Goal: Task Accomplishment & Management: Manage account settings

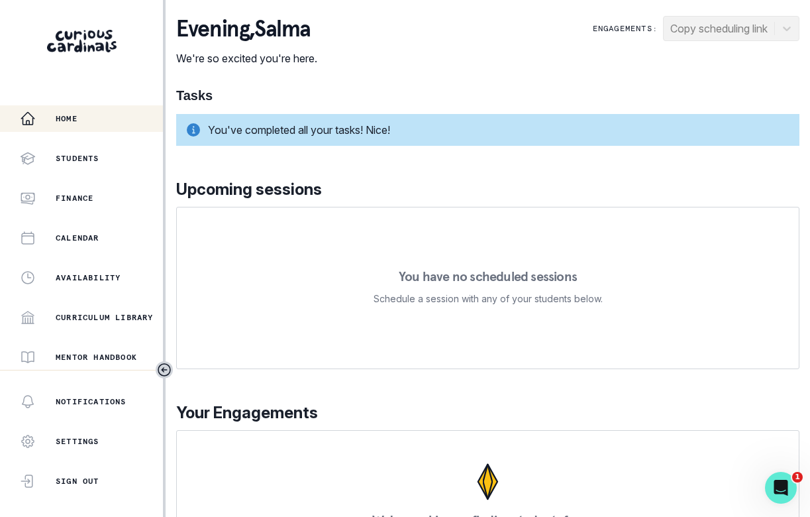
scroll to position [1, 0]
click at [88, 129] on button "Home" at bounding box center [83, 118] width 166 height 26
click at [103, 466] on div "Notifications Settings Sign Out" at bounding box center [81, 441] width 163 height 106
click at [99, 486] on div "Sign Out" at bounding box center [91, 481] width 143 height 16
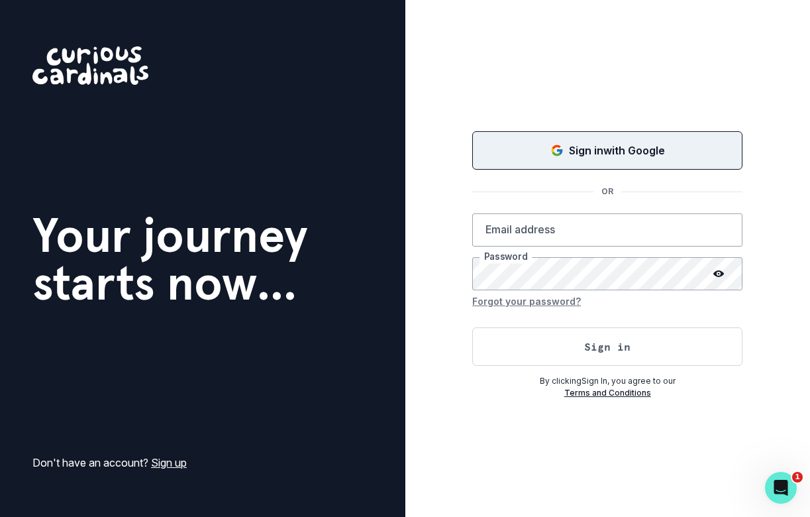
click at [530, 160] on button "Sign in with Google" at bounding box center [607, 150] width 270 height 38
